Goal: Find specific page/section: Find specific page/section

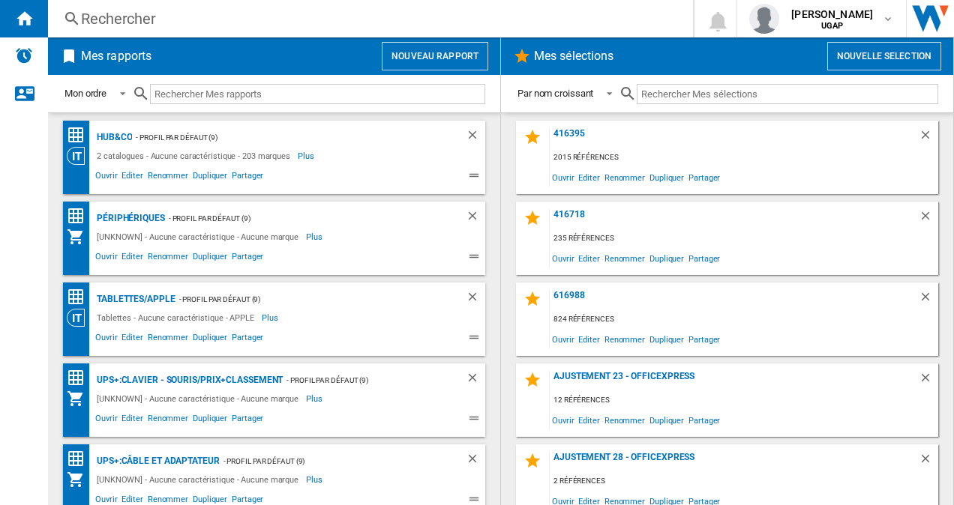
click at [133, 24] on div "Rechercher" at bounding box center [367, 18] width 573 height 21
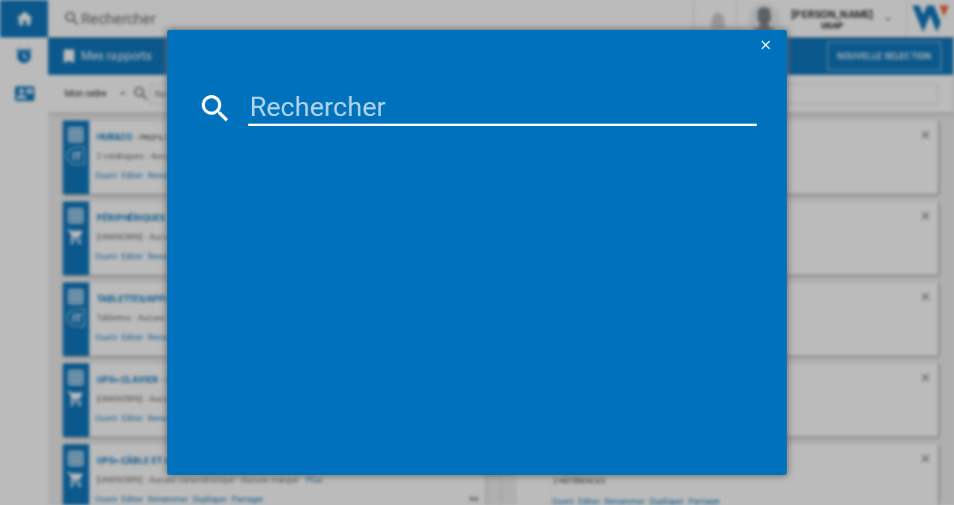
click at [357, 104] on input at bounding box center [502, 108] width 509 height 36
paste input "RX6600XT"
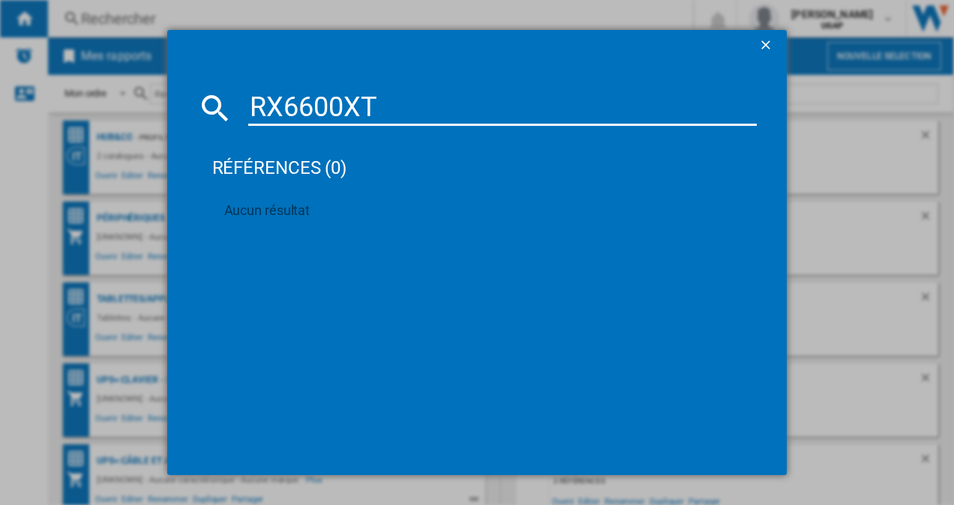
drag, startPoint x: 379, startPoint y: 117, endPoint x: 227, endPoint y: 89, distance: 154.7
click at [227, 89] on md-dialog-content "RX6600XT références (0) Aucun résultat" at bounding box center [477, 267] width 620 height 415
paste input "WCA009"
drag, startPoint x: 378, startPoint y: 114, endPoint x: 165, endPoint y: 60, distance: 219.7
click at [165, 61] on div "WCA009 références (0) Aucun résultat" at bounding box center [477, 252] width 954 height 505
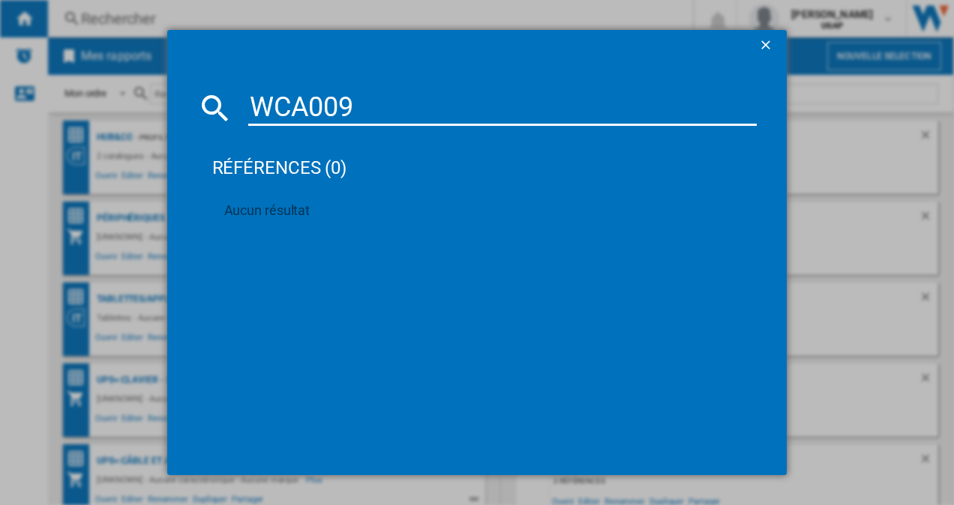
paste input "INC020"
type input "INC020"
click at [351, 202] on div "BELKIN CONNECT INC020KQSGY GRIS" at bounding box center [488, 205] width 494 height 15
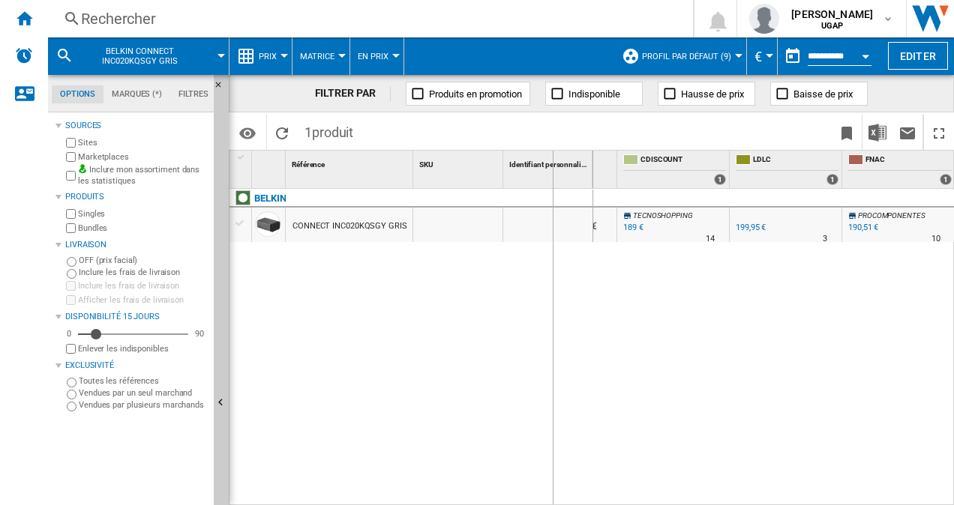
drag, startPoint x: 590, startPoint y: 157, endPoint x: 552, endPoint y: 157, distance: 38.2
drag, startPoint x: 556, startPoint y: 294, endPoint x: 565, endPoint y: 298, distance: 9.4
click at [556, 294] on div "CDISCOUNT : TECNOSHOPPING -1.0 % 189 € % N/A 14 CDISCOUNT : TECNOSHOPPING 193,1…" at bounding box center [755, 348] width 400 height 318
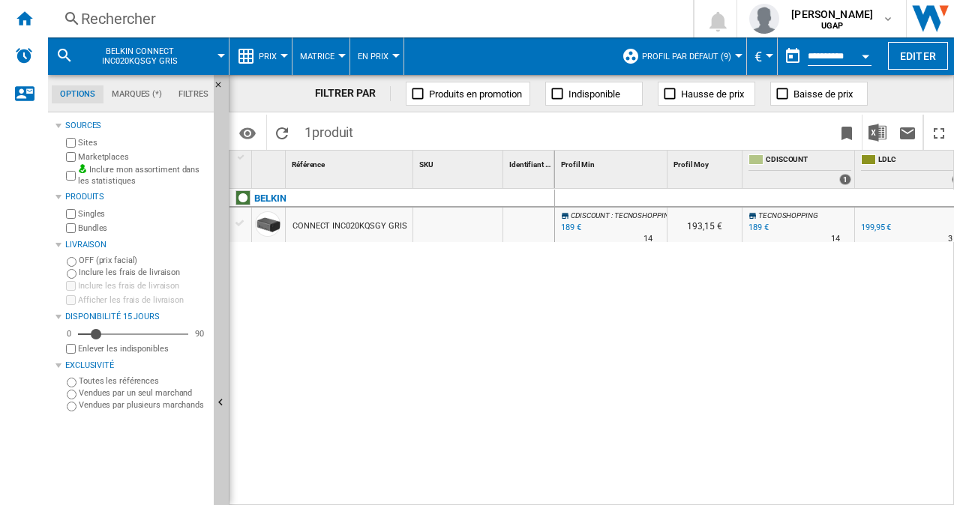
click at [132, 14] on div "Rechercher" at bounding box center [367, 18] width 573 height 21
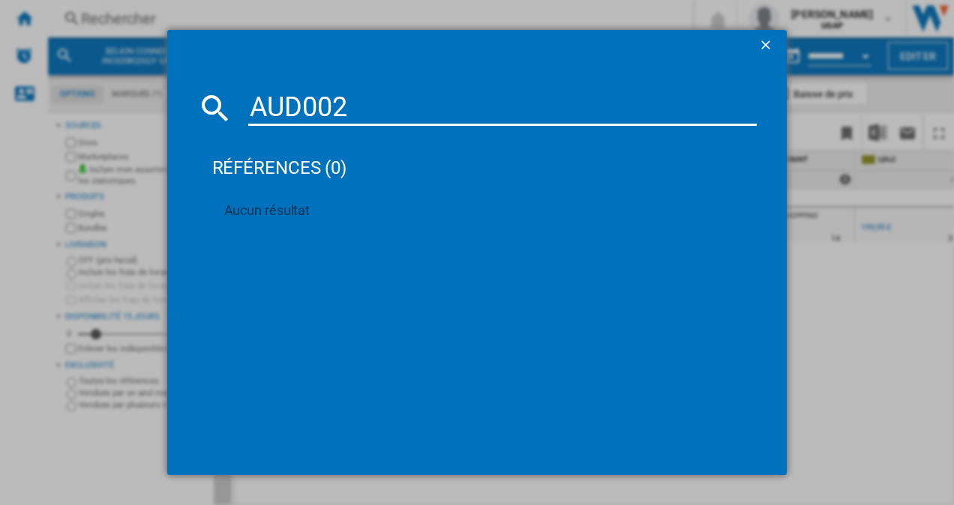
click at [334, 116] on input "AUD002" at bounding box center [502, 108] width 509 height 36
click at [334, 115] on input "AUD002" at bounding box center [502, 108] width 509 height 36
paste input "CHW15"
type input "CHW15"
